Goal: Navigation & Orientation: Find specific page/section

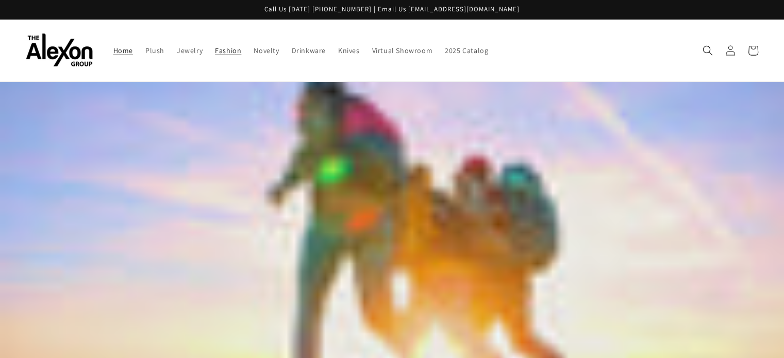
click at [215, 46] on span "Fashion" at bounding box center [228, 50] width 26 height 9
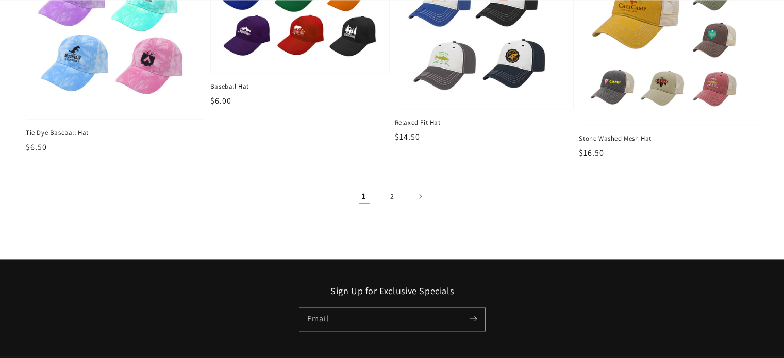
scroll to position [1392, 0]
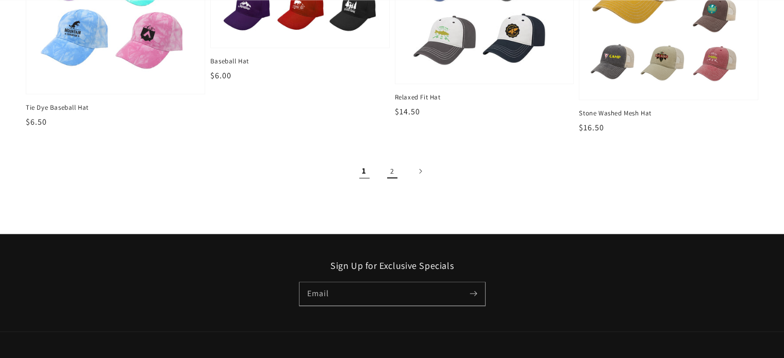
click at [394, 161] on link "2" at bounding box center [392, 171] width 23 height 23
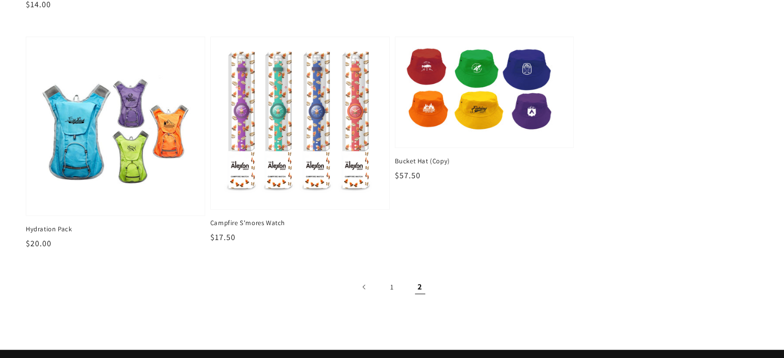
scroll to position [412, 0]
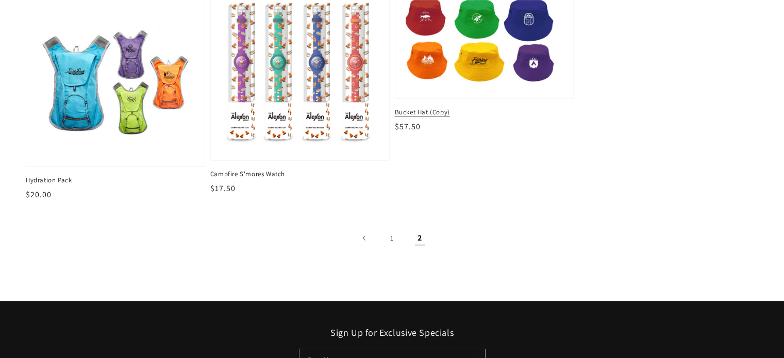
click at [406, 108] on span "Bucket Hat (Copy)" at bounding box center [484, 112] width 179 height 9
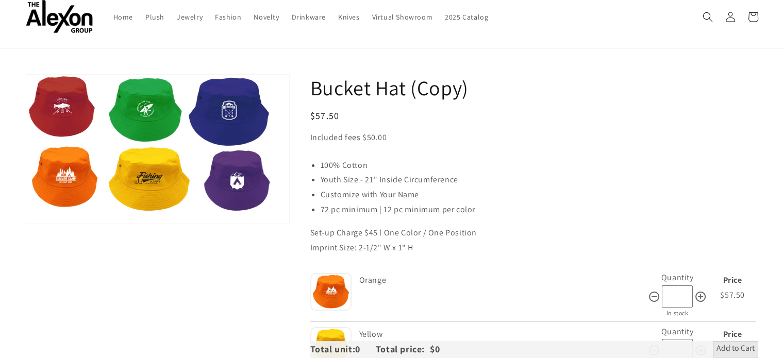
scroll to position [52, 0]
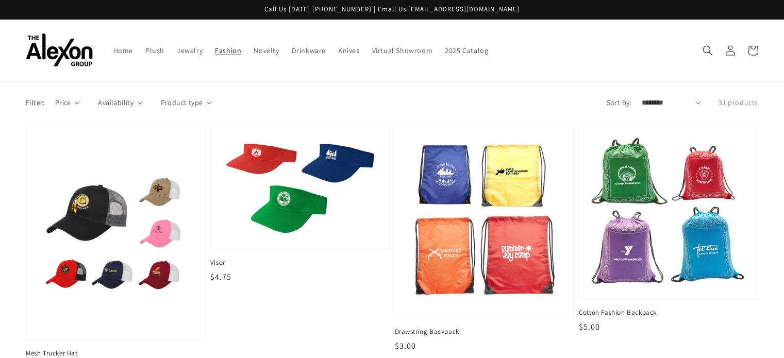
scroll to position [410, 0]
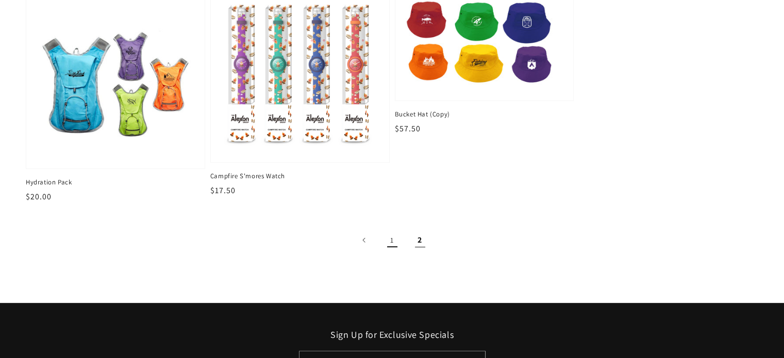
click at [387, 229] on link "1" at bounding box center [392, 240] width 23 height 23
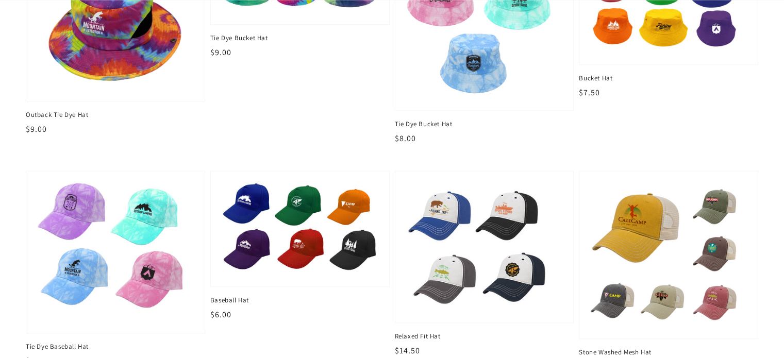
scroll to position [1185, 0]
